Goal: Information Seeking & Learning: Learn about a topic

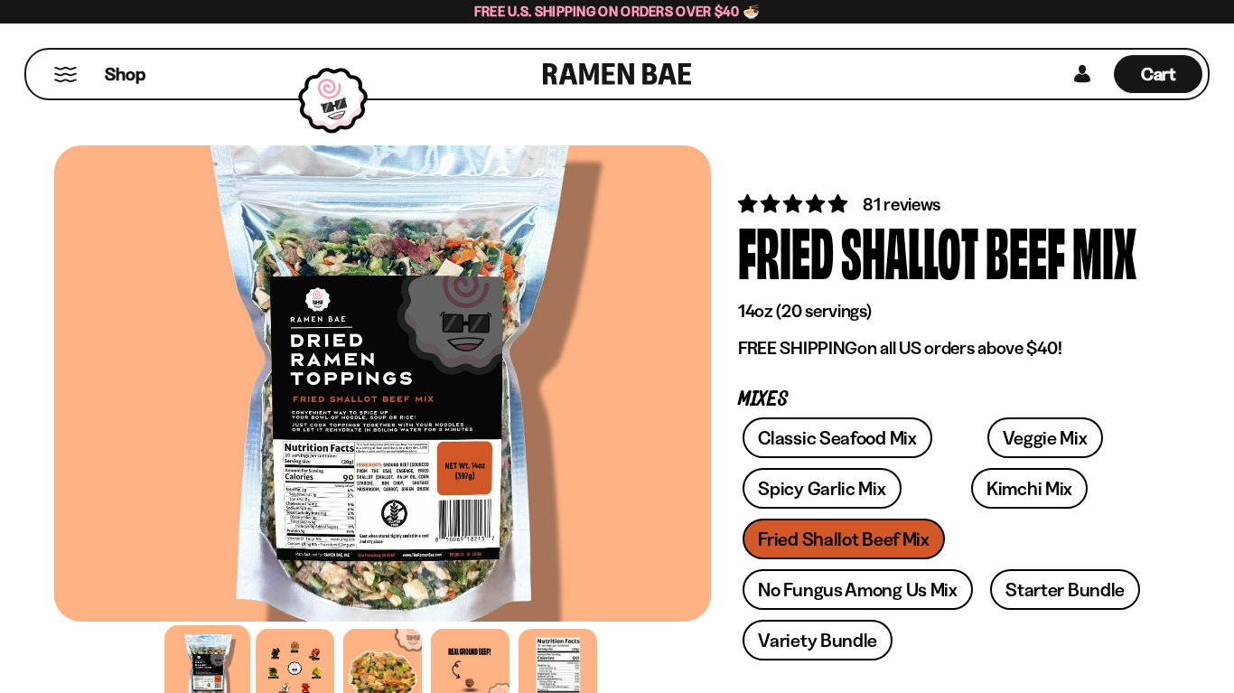
click at [987, 442] on link "Veggie Mix" at bounding box center [1045, 437] width 116 height 41
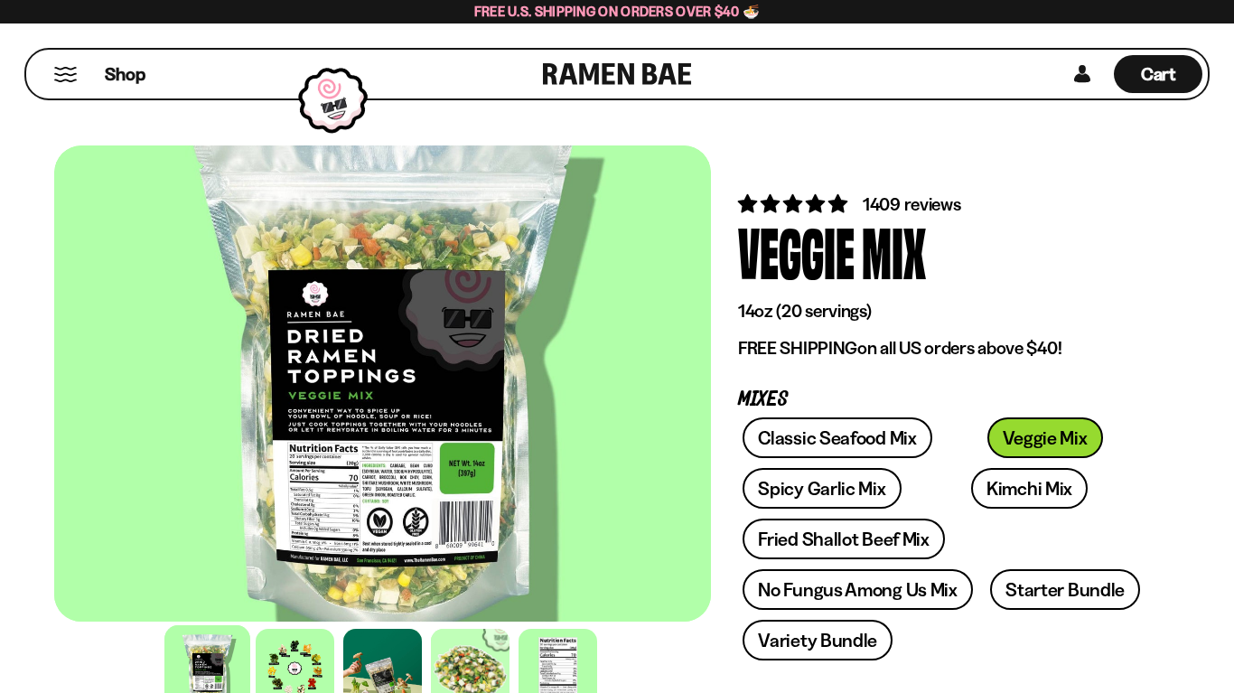
click at [281, 654] on div at bounding box center [295, 668] width 79 height 79
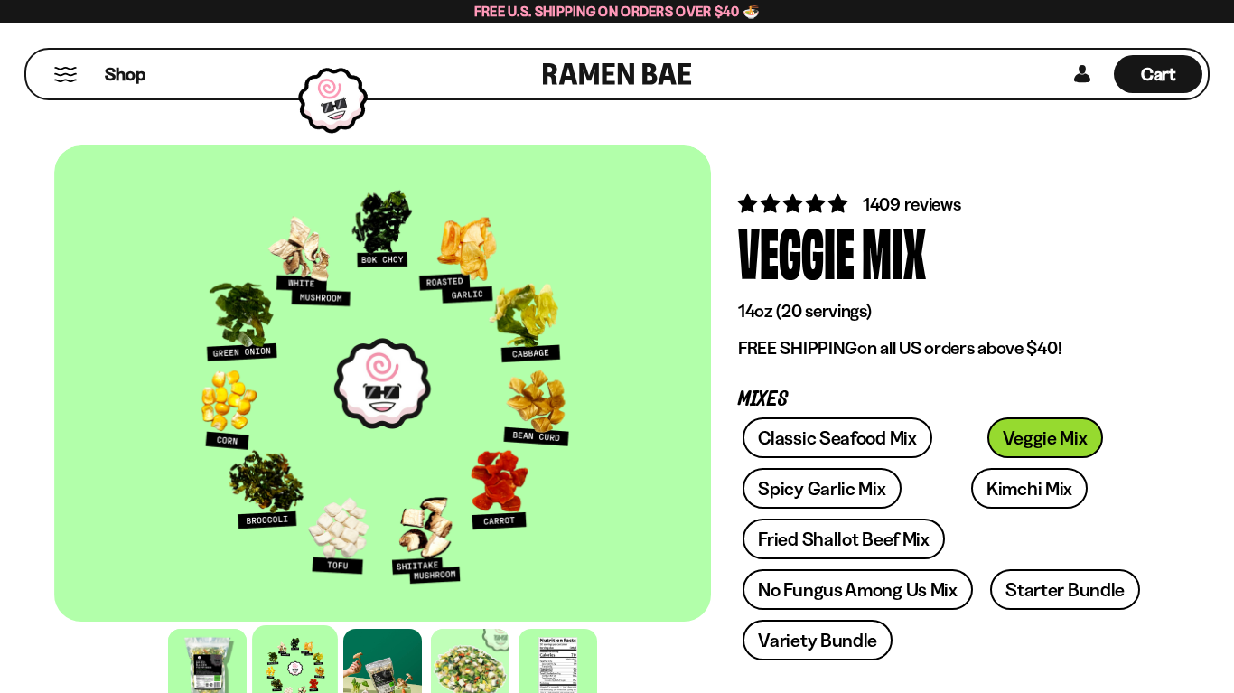
click at [374, 669] on div at bounding box center [382, 668] width 79 height 79
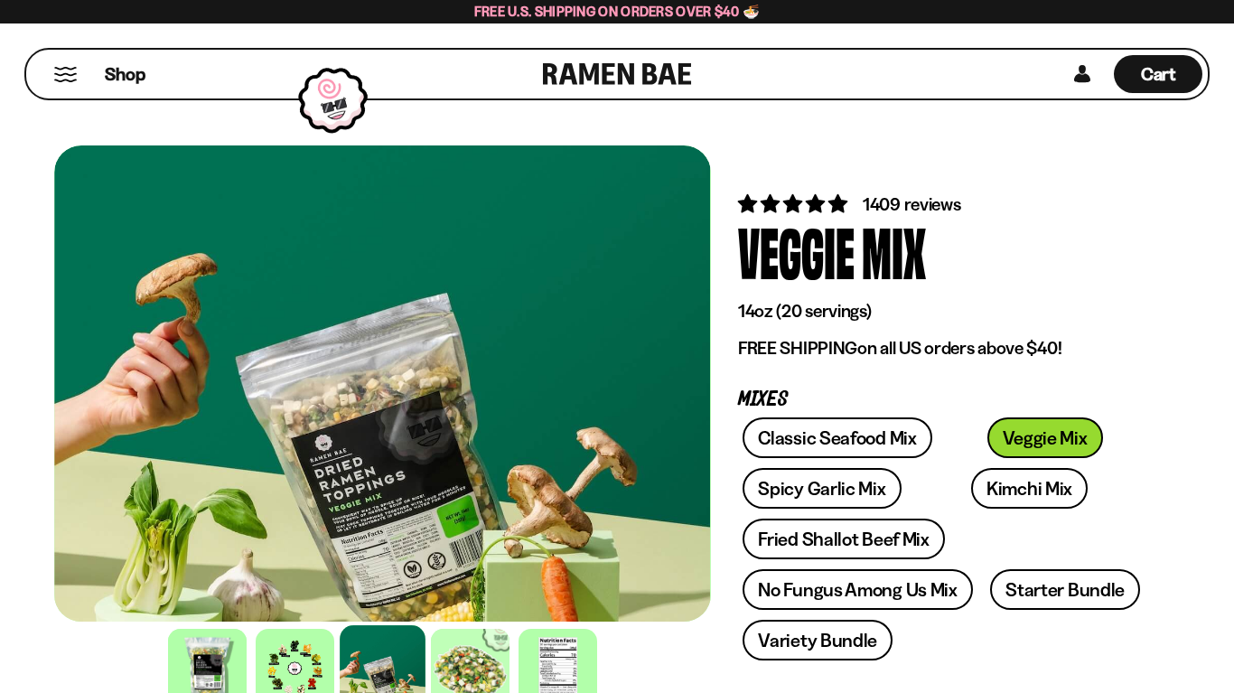
click at [467, 672] on div at bounding box center [470, 668] width 79 height 79
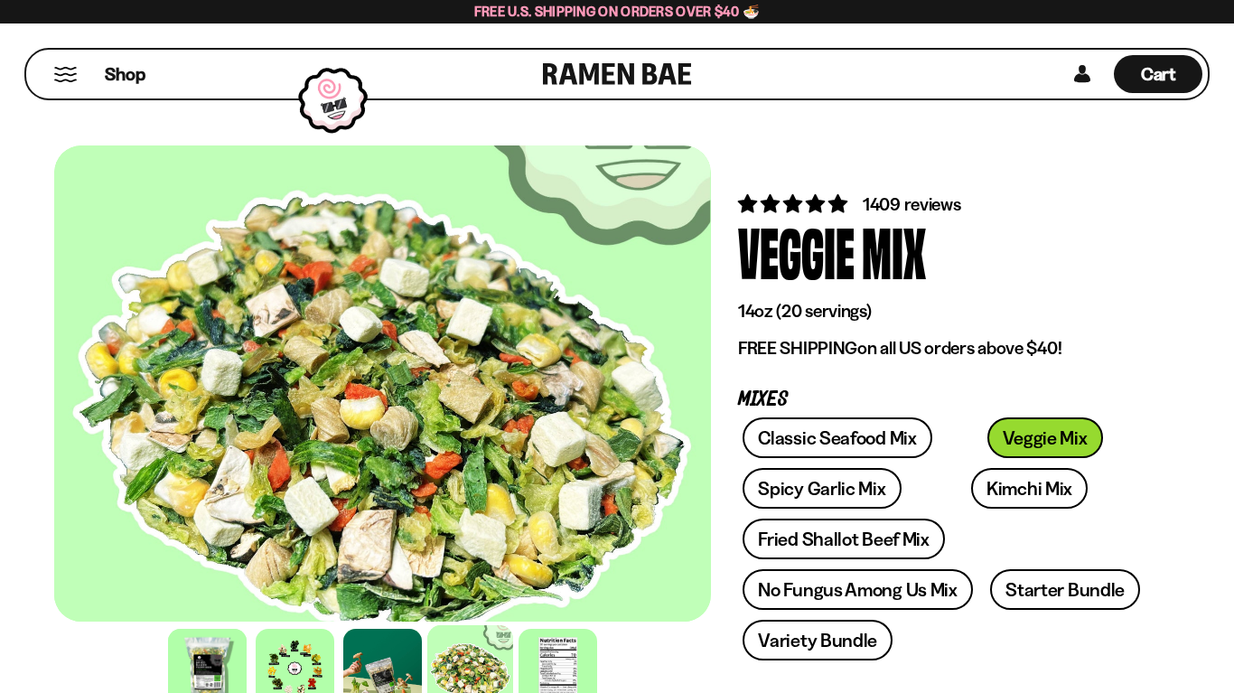
click at [559, 670] on div at bounding box center [558, 668] width 79 height 79
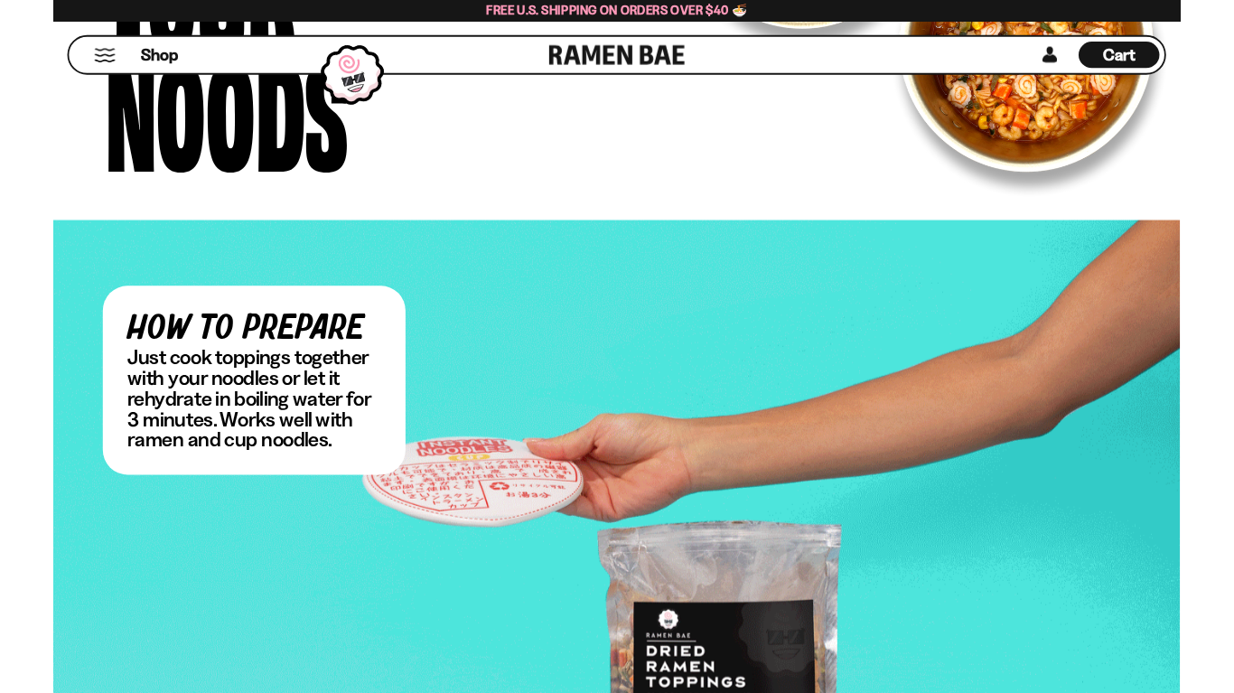
scroll to position [3336, 0]
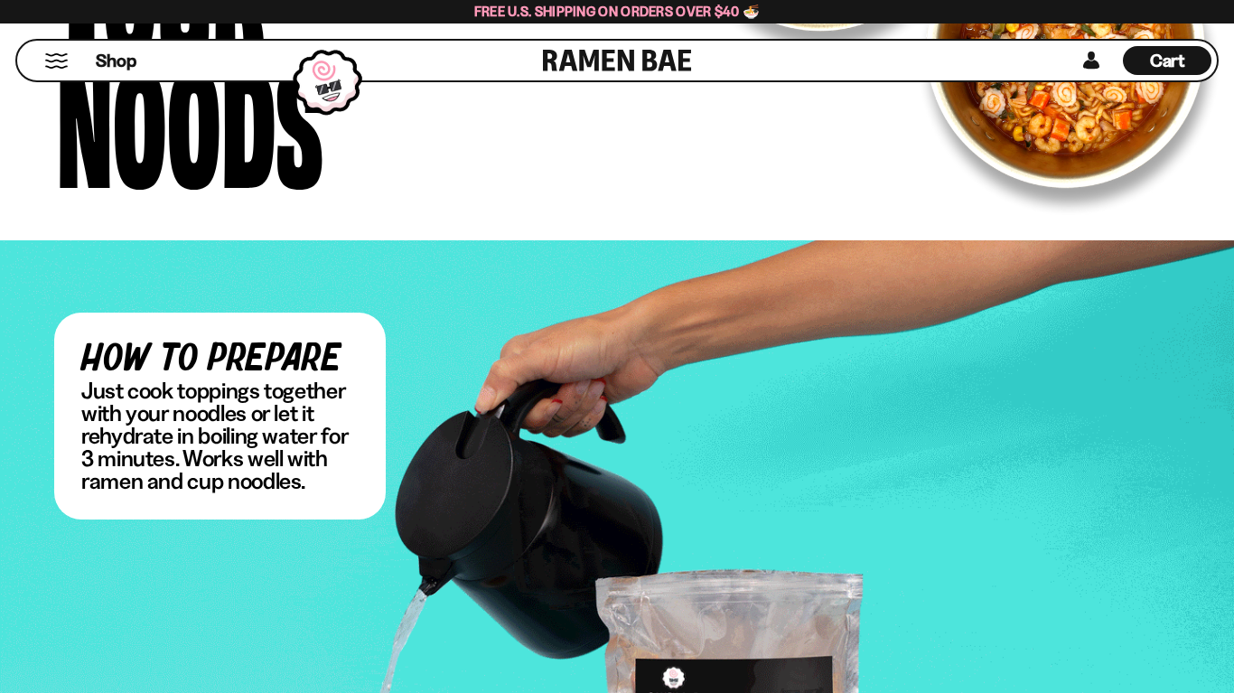
click at [674, 488] on div "how to prepare Just cook toppings together with your noodles or let it rehydrat…" at bounding box center [617, 616] width 1126 height 607
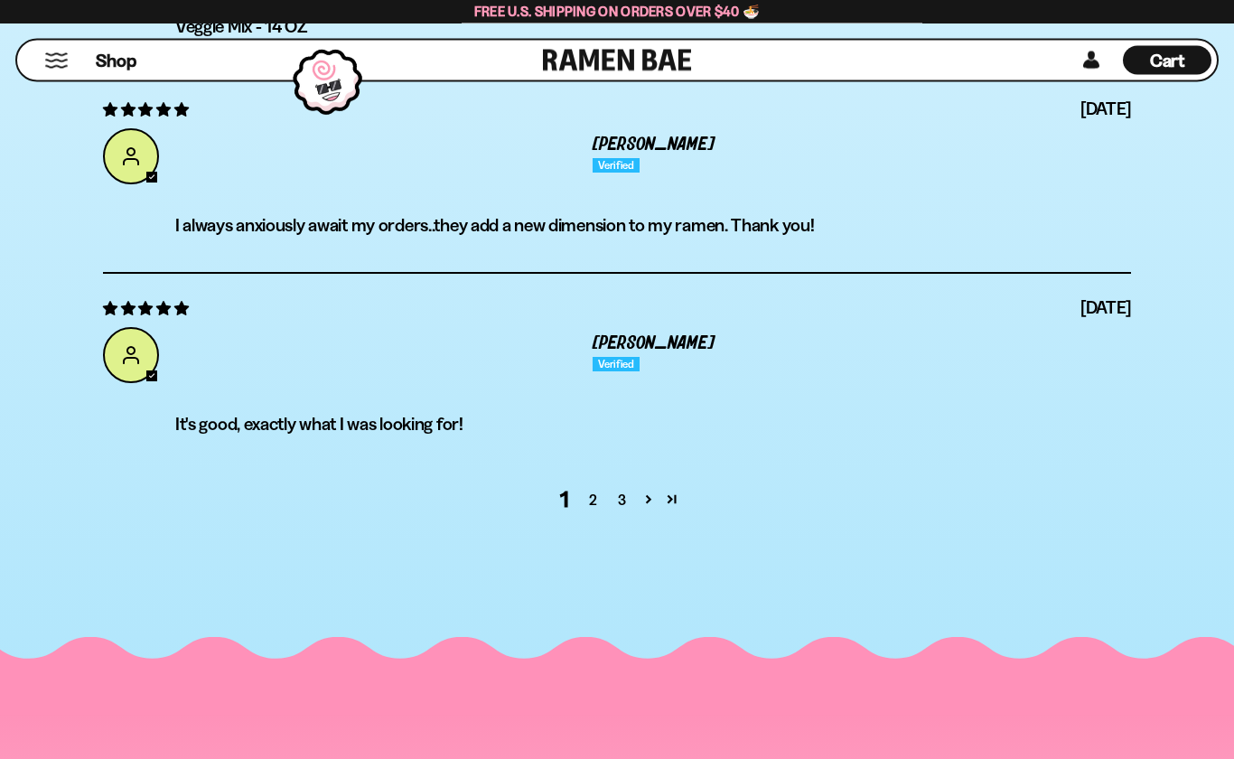
scroll to position [7143, 0]
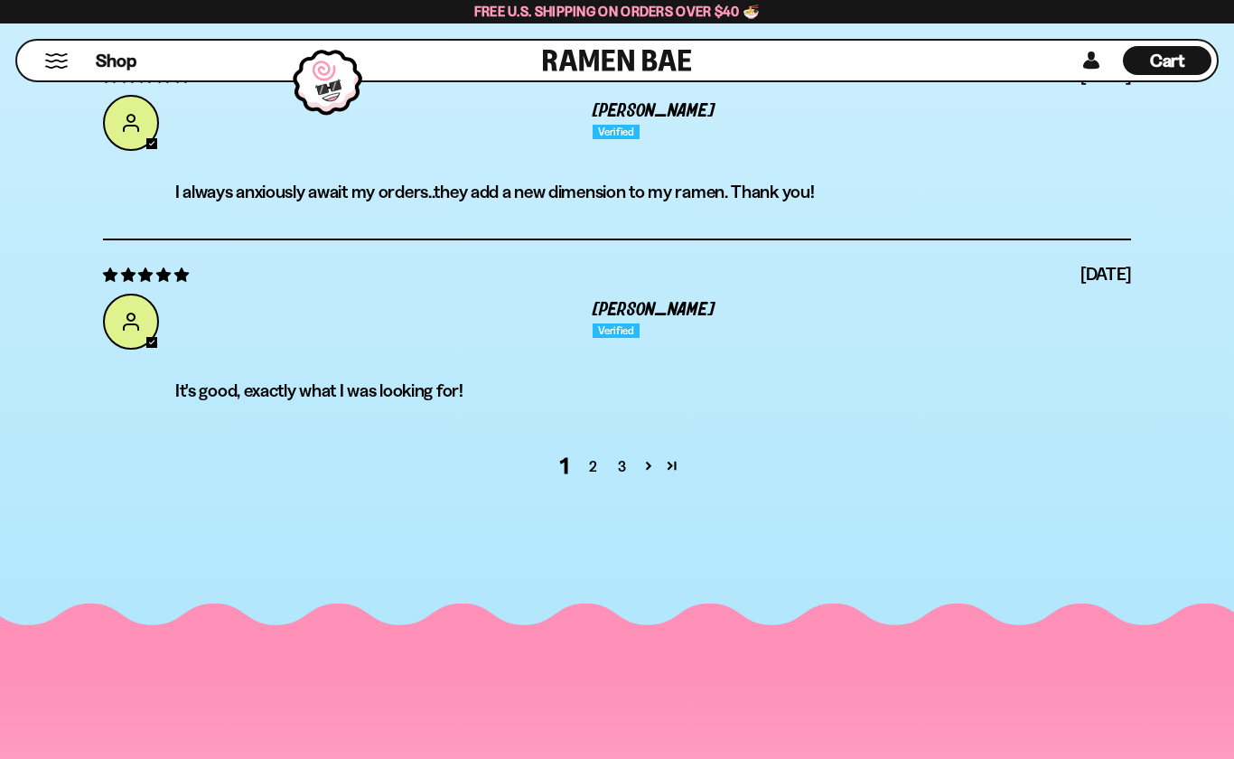
click at [603, 472] on link "2" at bounding box center [593, 466] width 29 height 22
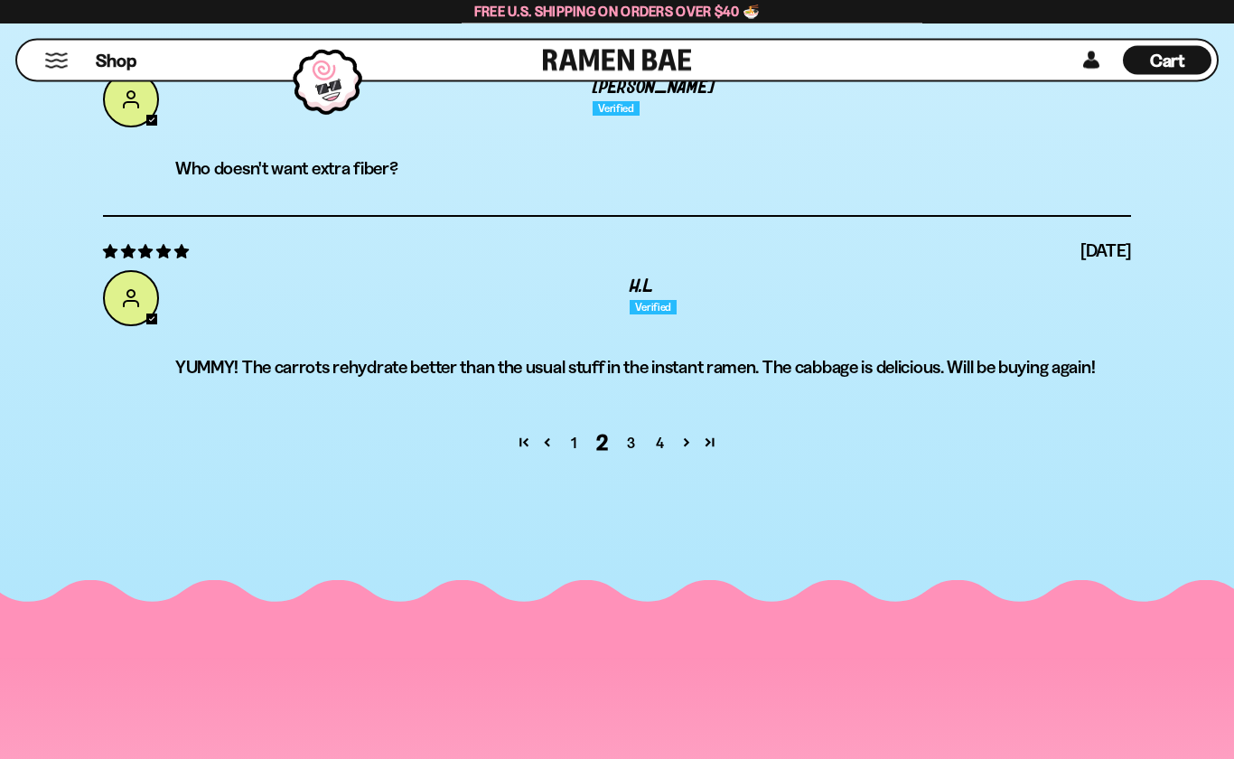
scroll to position [7167, 0]
click at [634, 445] on link "3" at bounding box center [631, 443] width 29 height 22
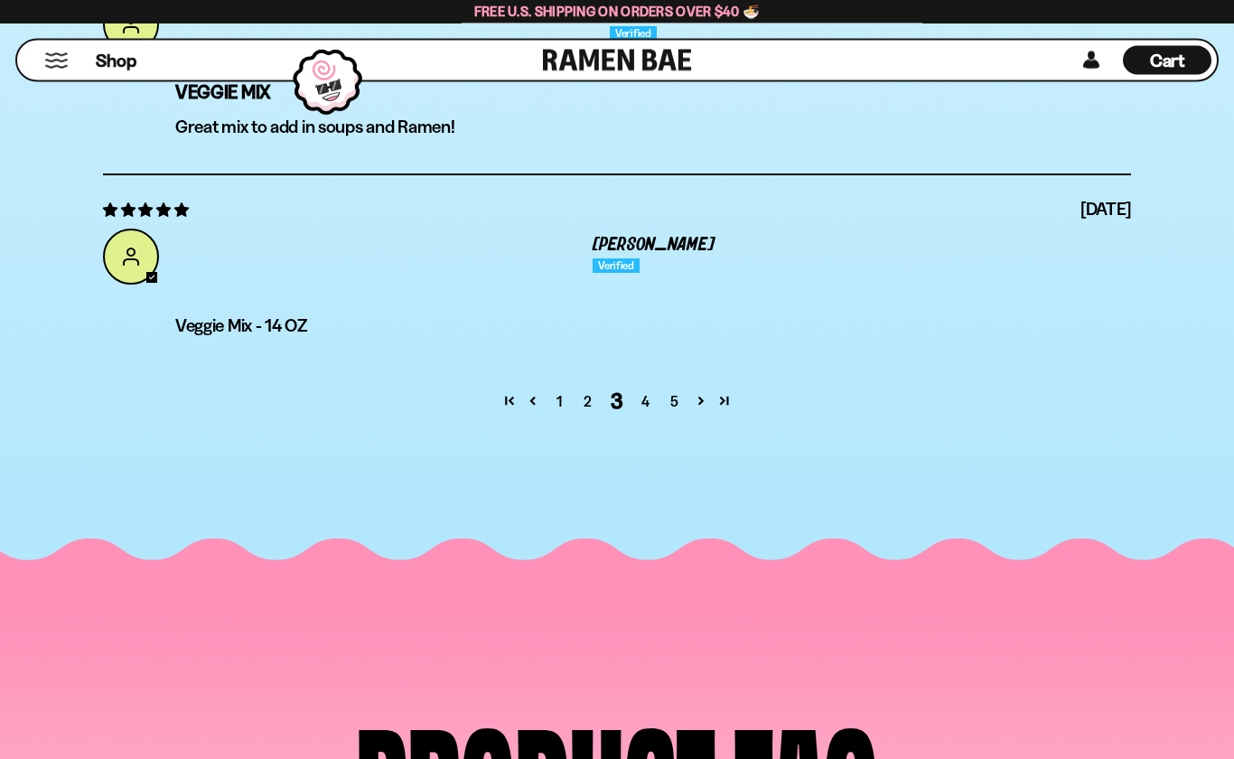
scroll to position [7298, 0]
click at [649, 406] on link "4" at bounding box center [645, 401] width 29 height 22
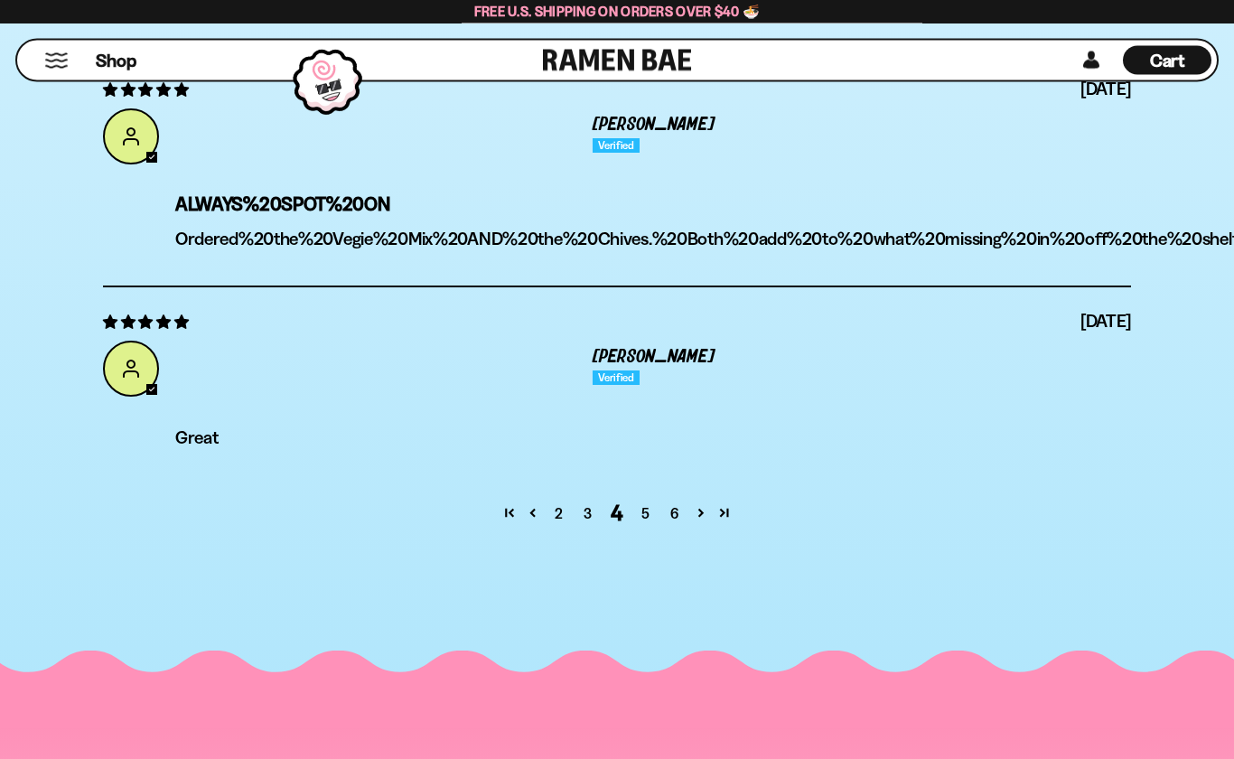
scroll to position [7152, 0]
click at [652, 512] on link "5" at bounding box center [645, 513] width 29 height 22
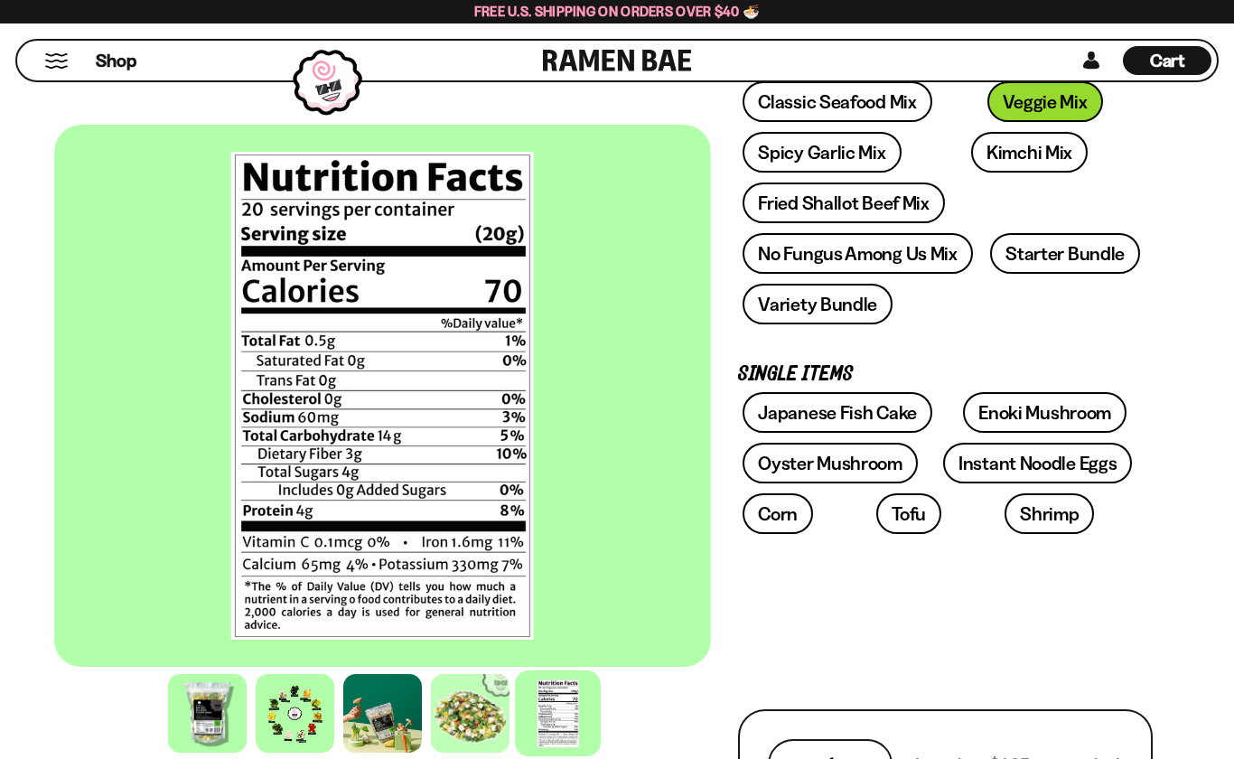
scroll to position [341, 0]
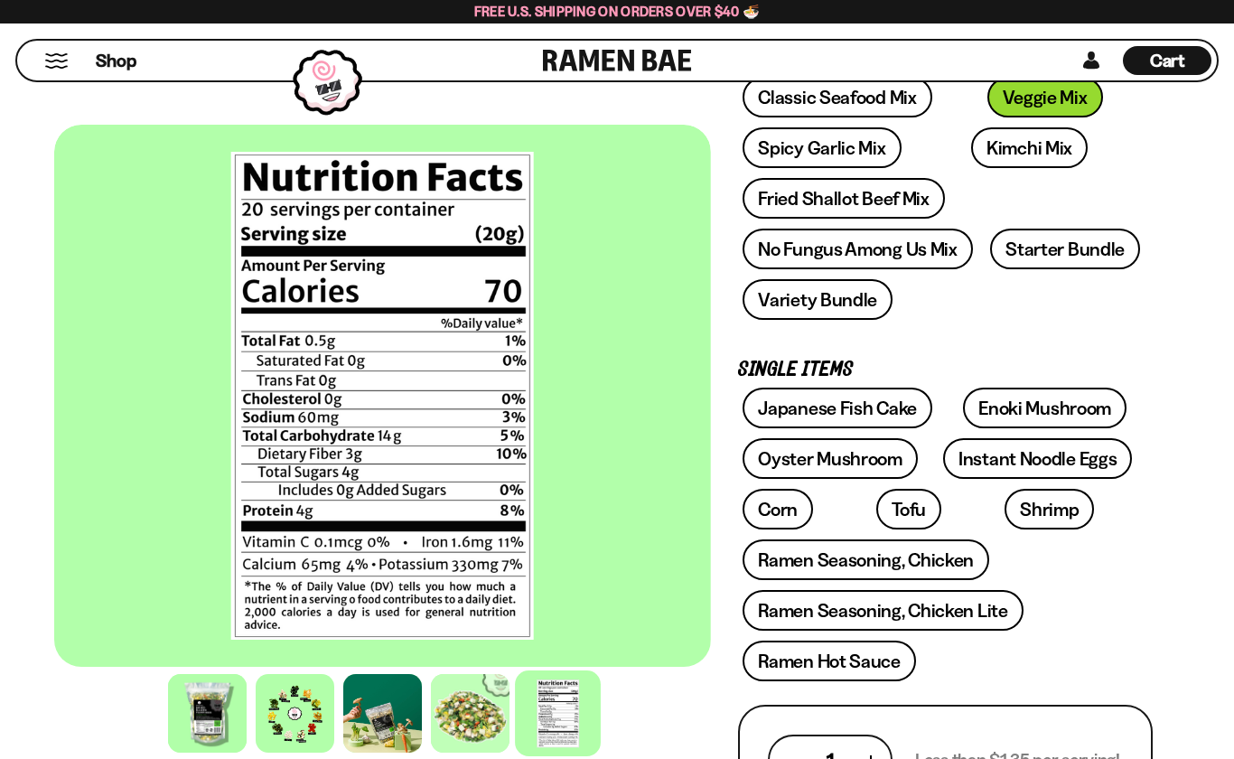
click at [1005, 506] on link "Shrimp" at bounding box center [1049, 509] width 89 height 41
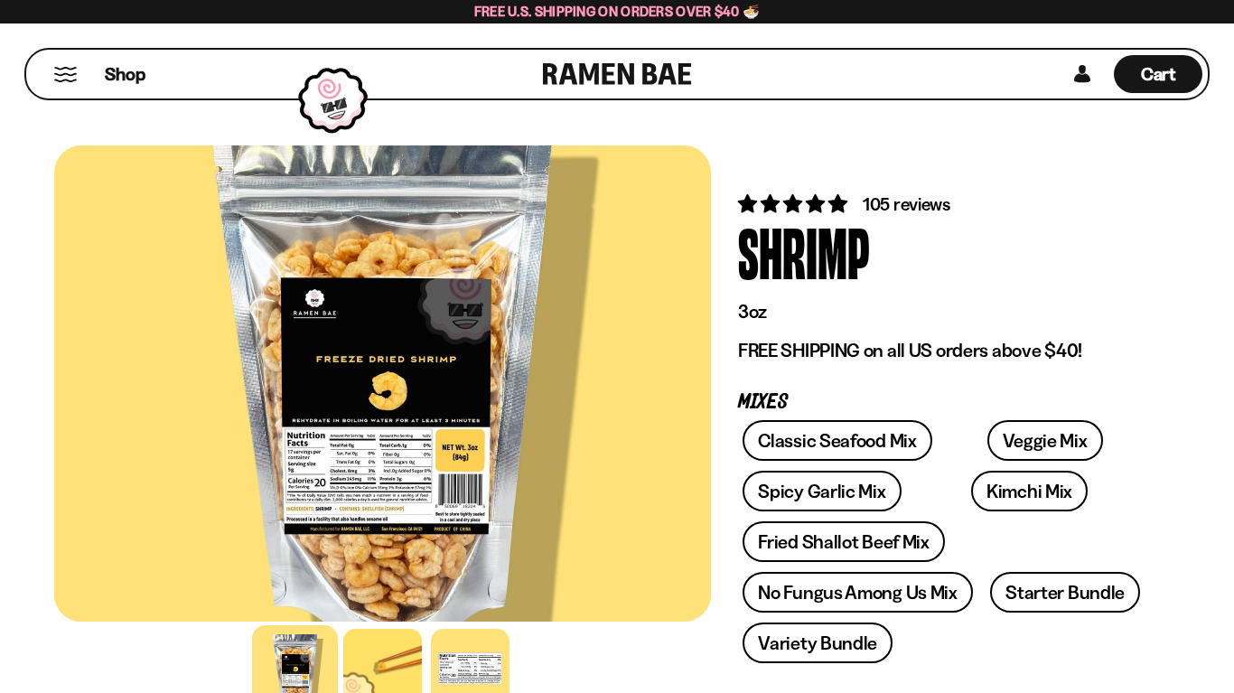
click at [477, 668] on div at bounding box center [470, 668] width 79 height 79
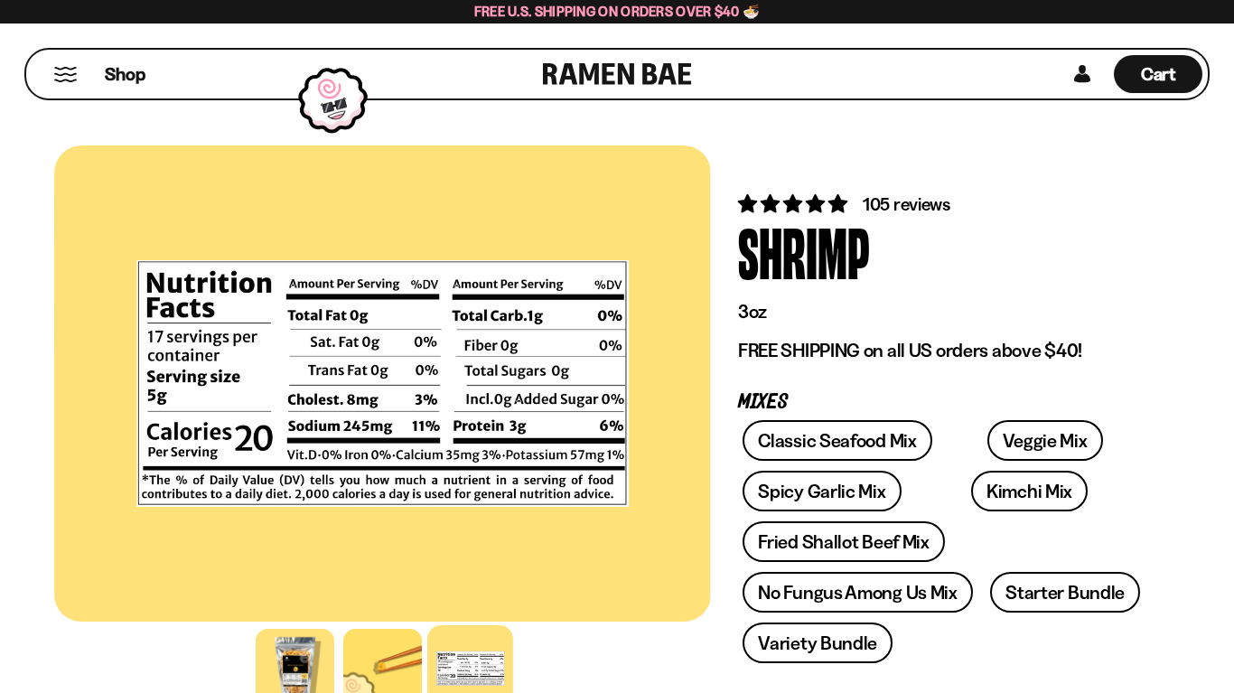
click at [387, 671] on div at bounding box center [382, 668] width 79 height 79
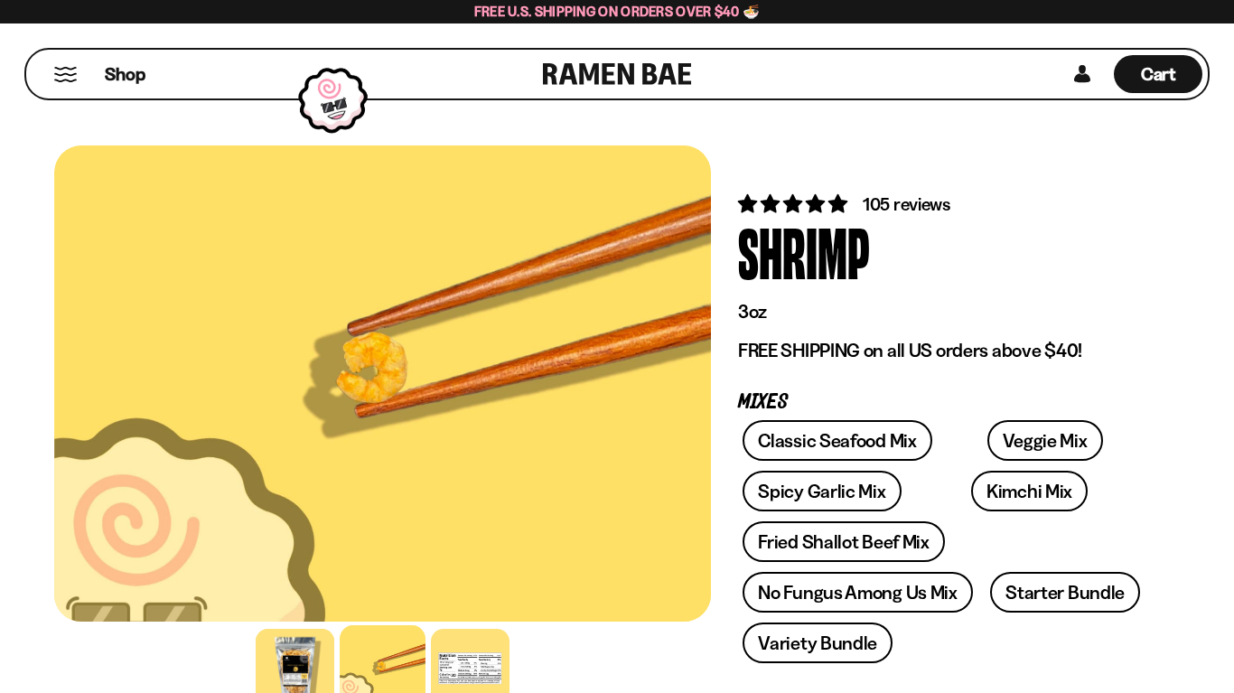
click at [320, 654] on div at bounding box center [295, 668] width 79 height 79
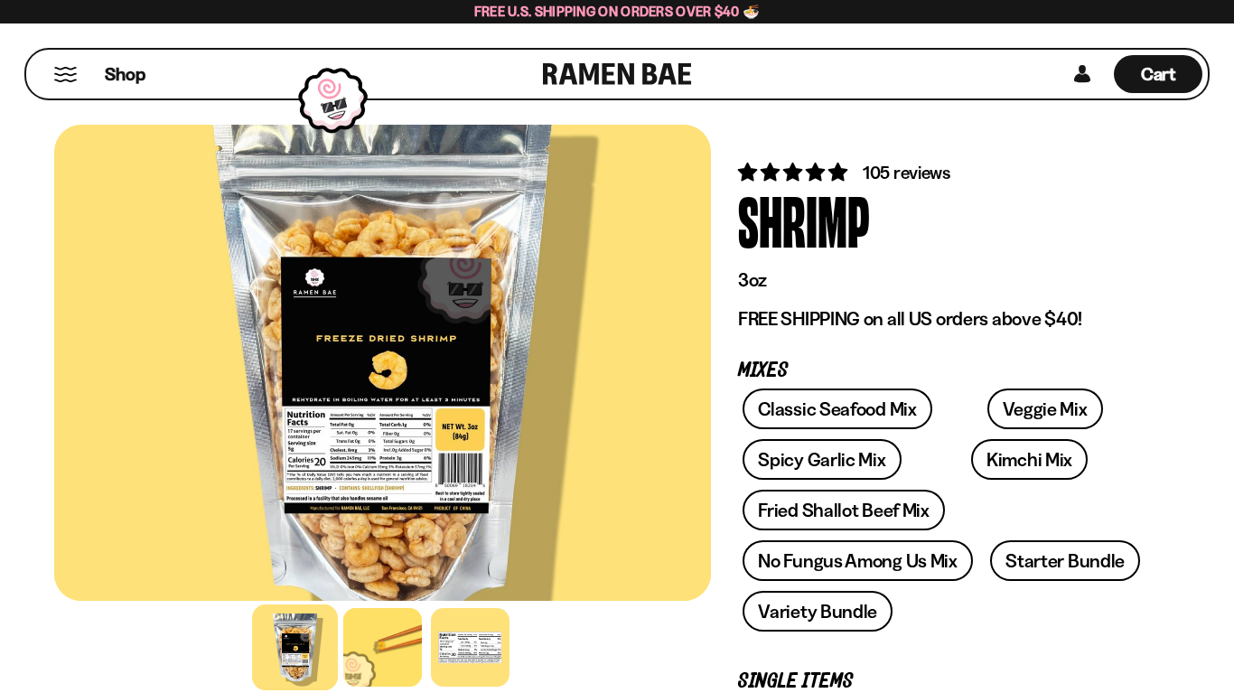
scroll to position [31, 0]
click at [762, 405] on link "Classic Seafood Mix" at bounding box center [837, 409] width 189 height 41
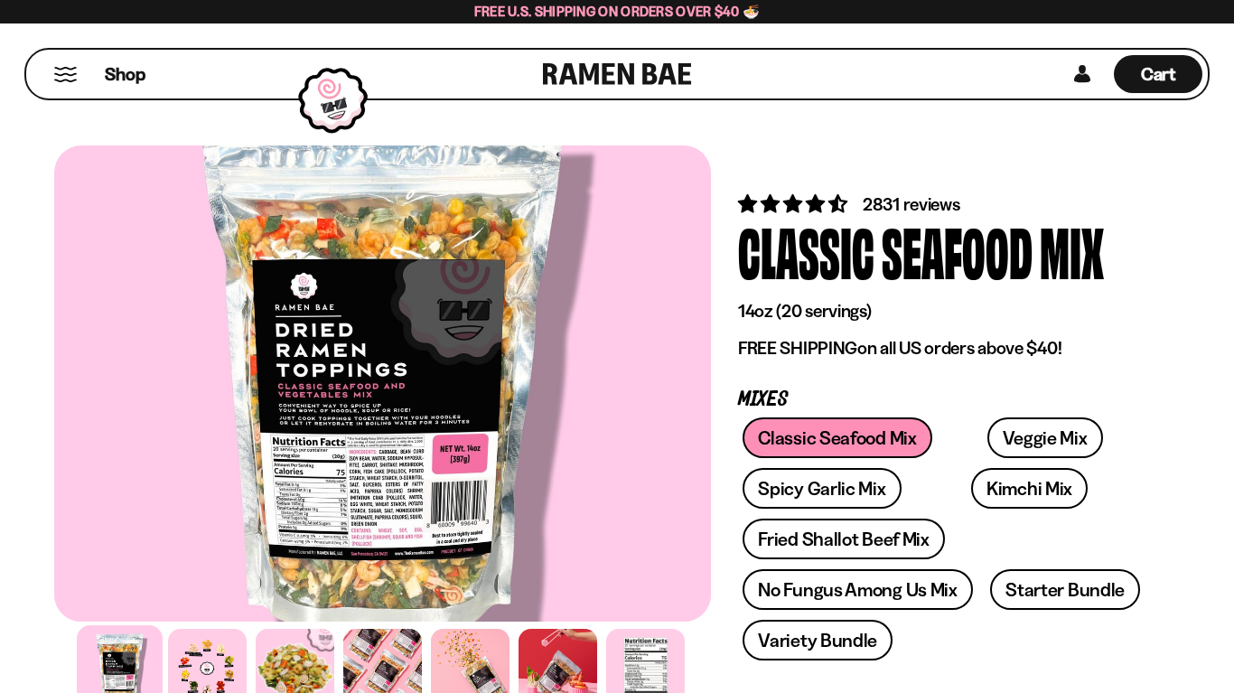
click at [211, 681] on div at bounding box center [207, 668] width 79 height 79
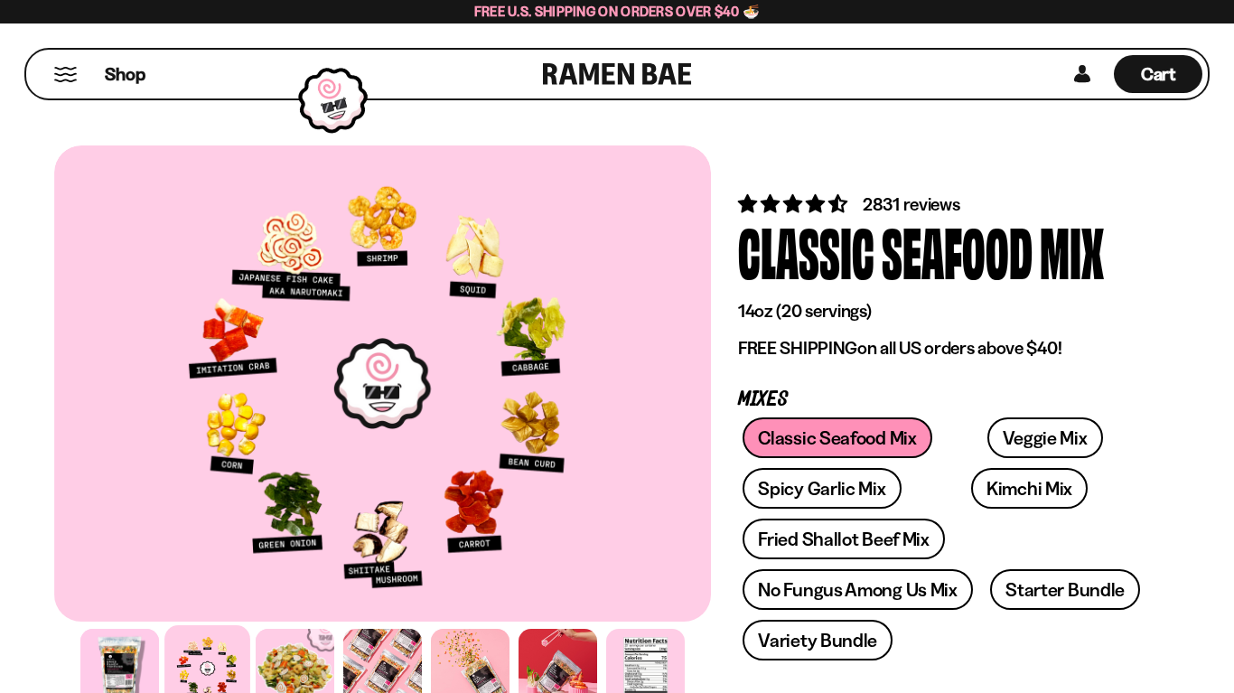
click at [1031, 595] on link "Starter Bundle" at bounding box center [1065, 589] width 150 height 41
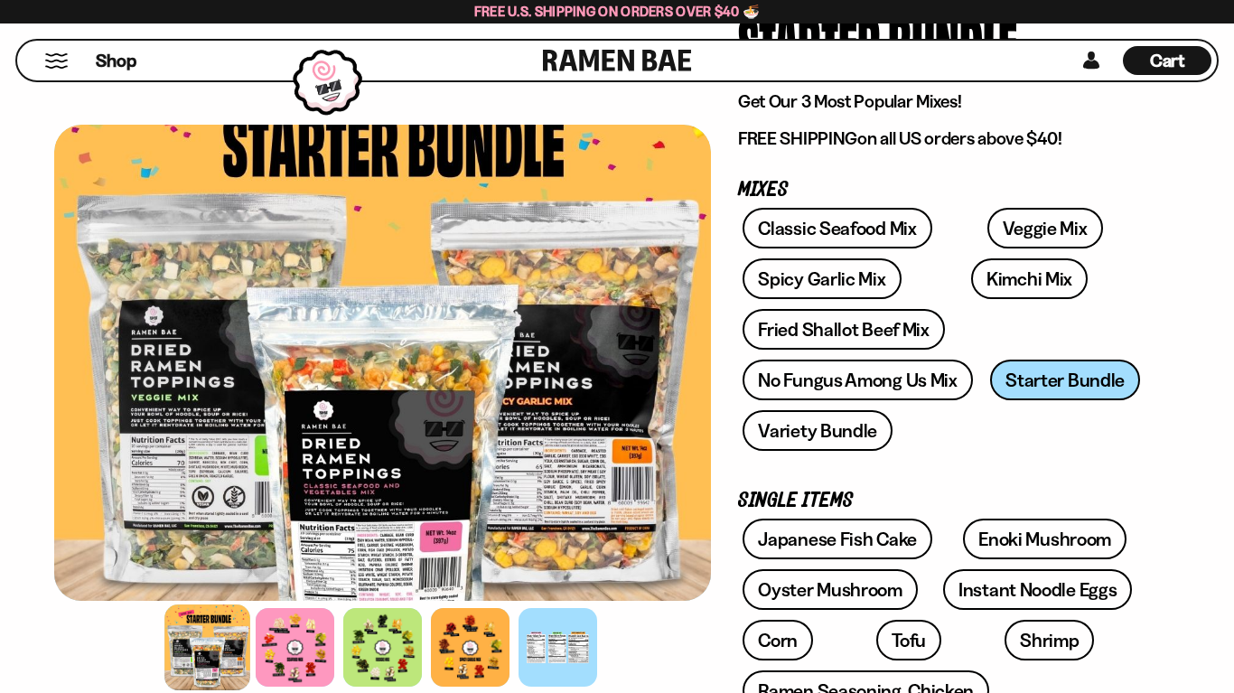
scroll to position [209, 0]
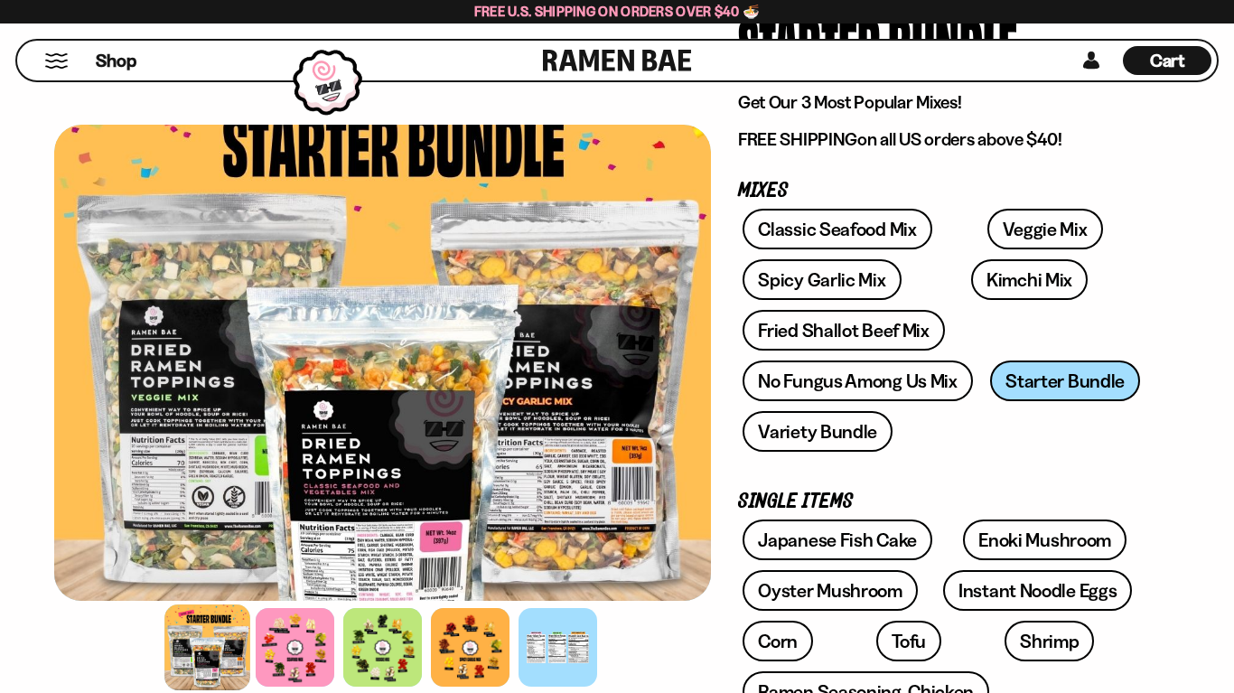
click at [784, 439] on link "Variety Bundle" at bounding box center [818, 431] width 150 height 41
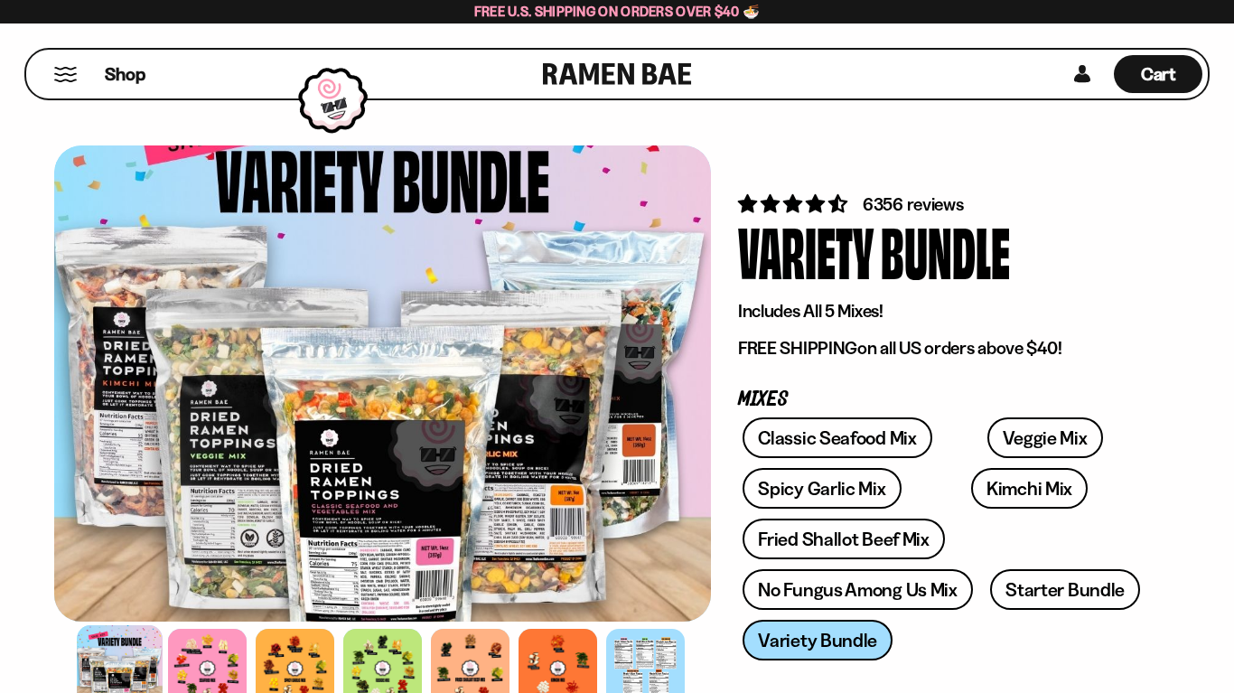
click at [988, 447] on link "Veggie Mix" at bounding box center [1045, 437] width 116 height 41
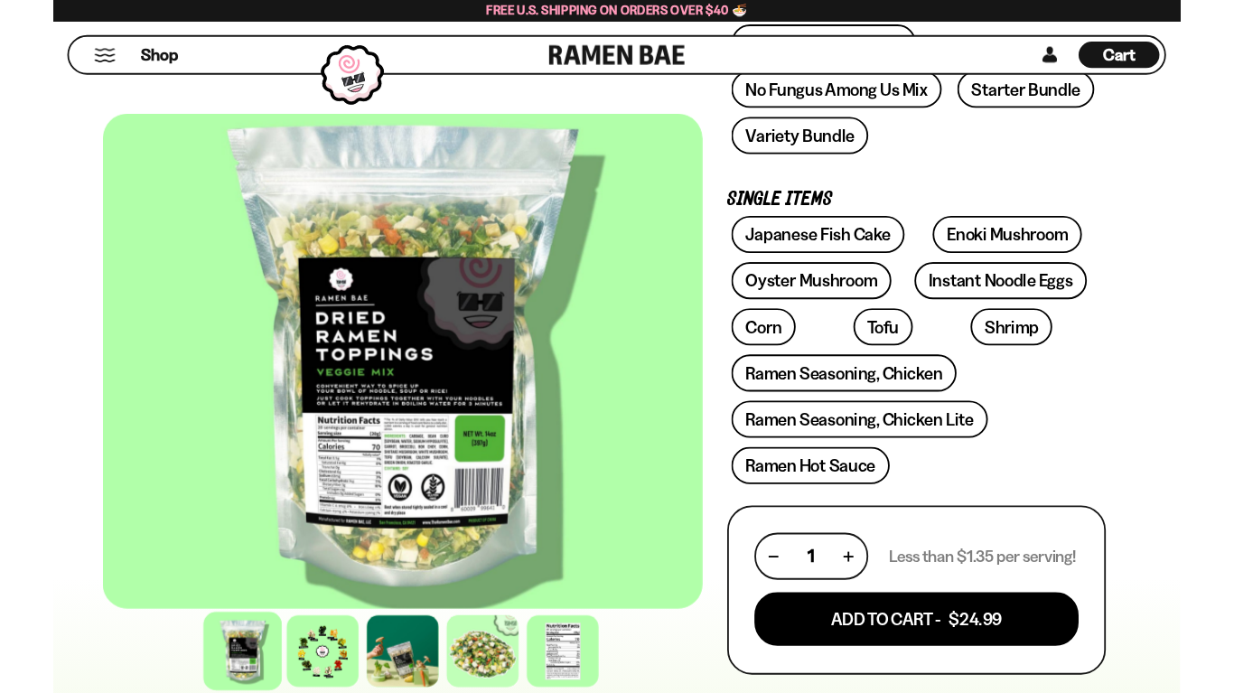
scroll to position [490, 0]
